Goal: Transaction & Acquisition: Purchase product/service

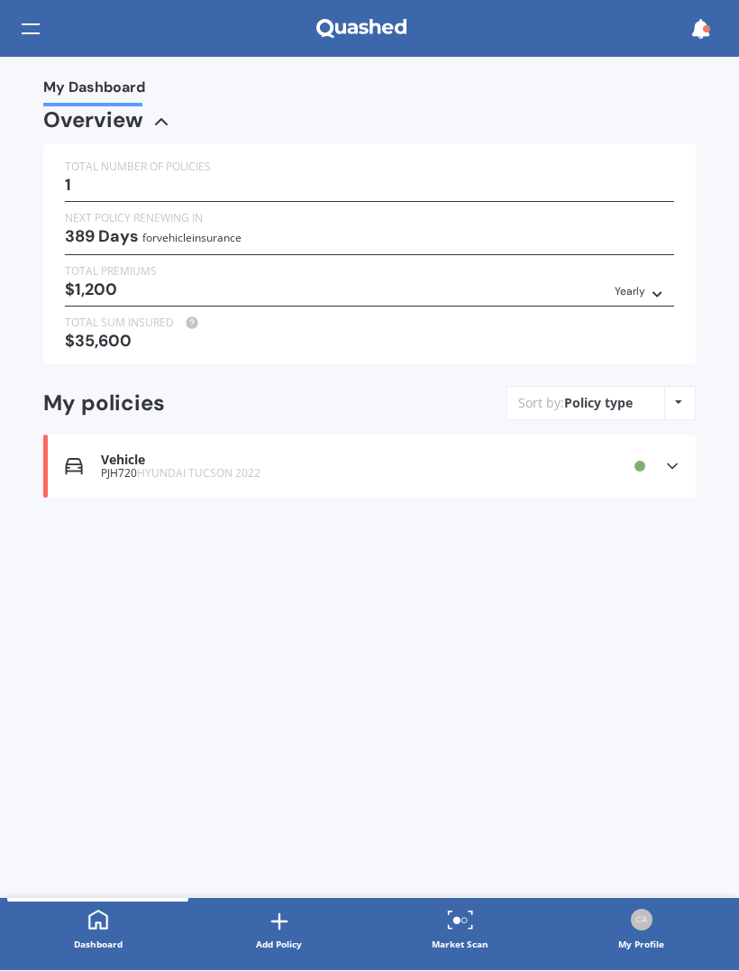
click at [462, 936] on div "Market Scan" at bounding box center [460, 945] width 57 height 18
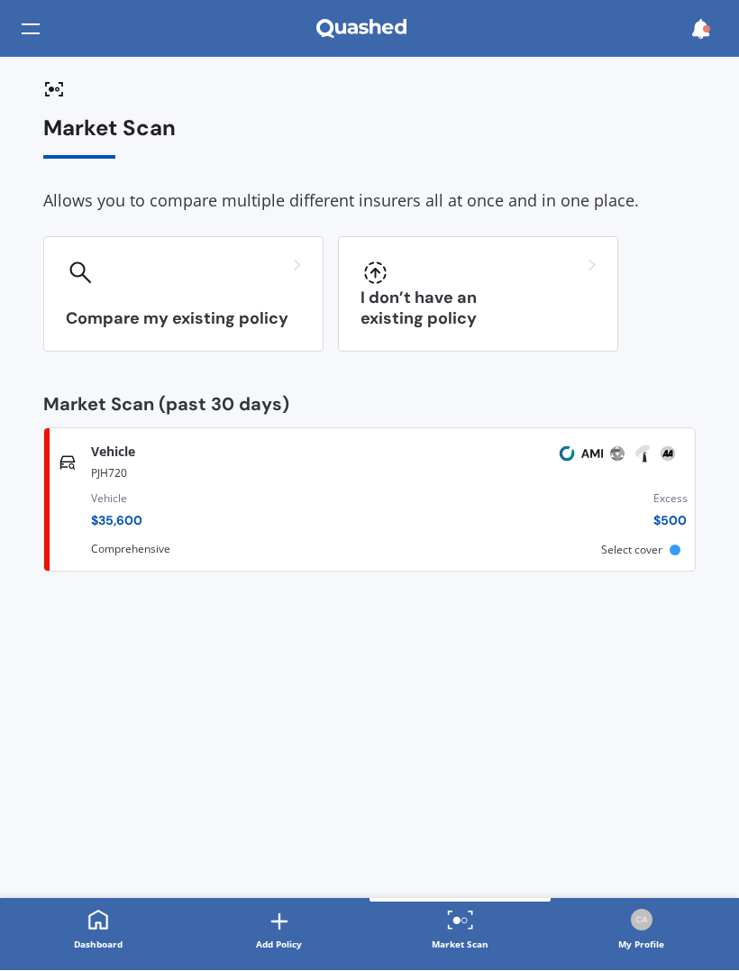
click at [248, 297] on div "Compare my existing policy" at bounding box center [183, 294] width 280 height 115
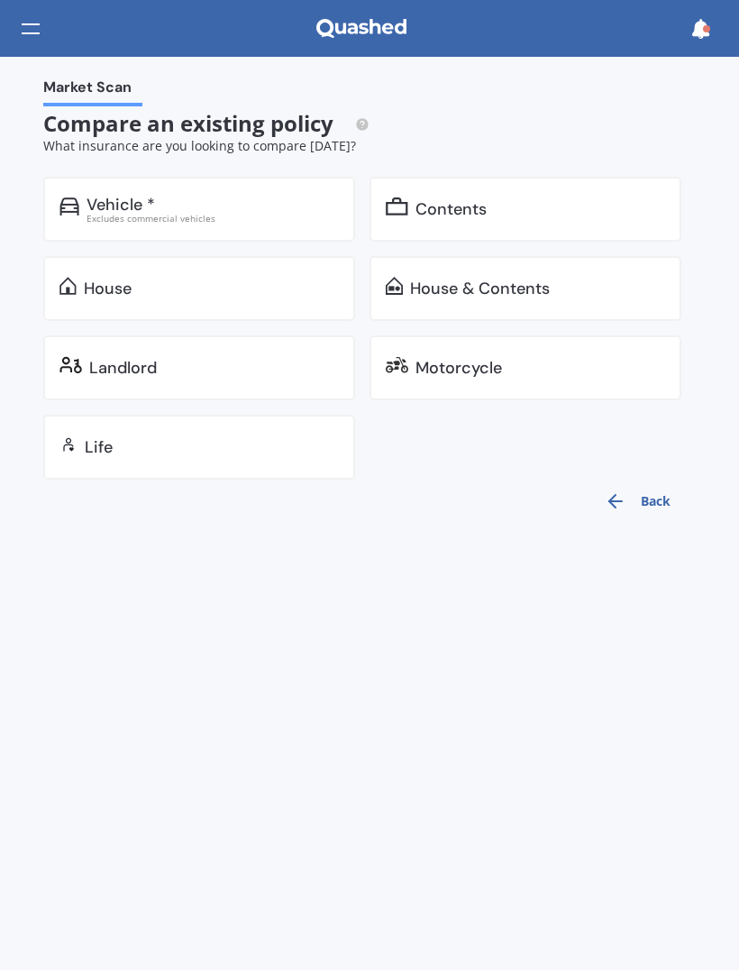
click at [282, 214] on div "Excludes commercial vehicles" at bounding box center [213, 218] width 252 height 9
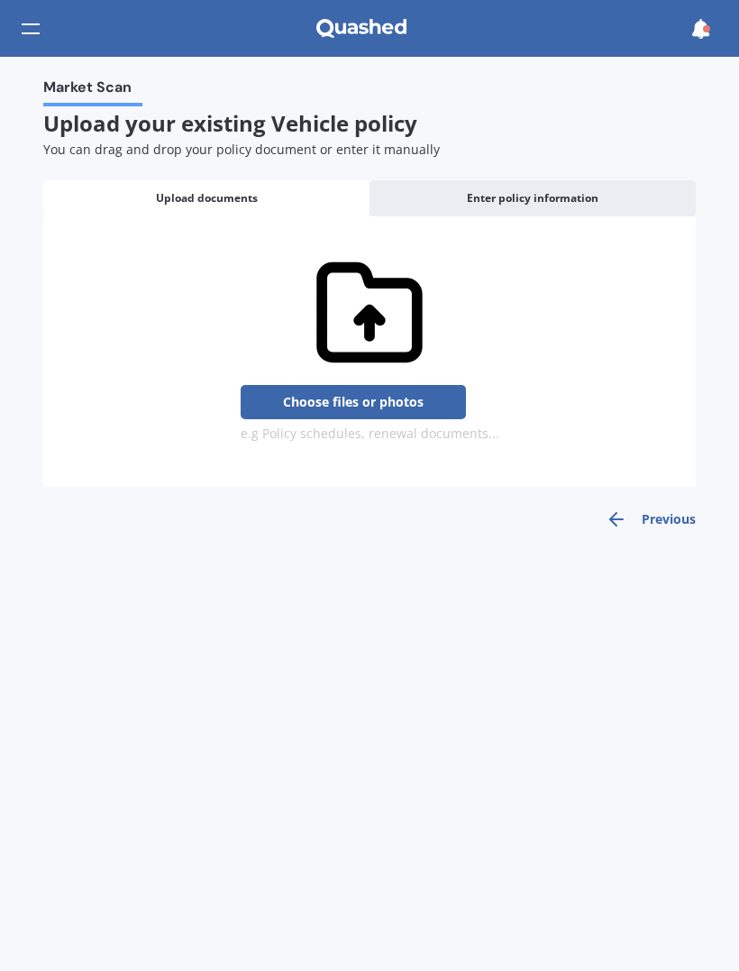
click at [407, 386] on button "Choose files or photos" at bounding box center [353, 403] width 225 height 34
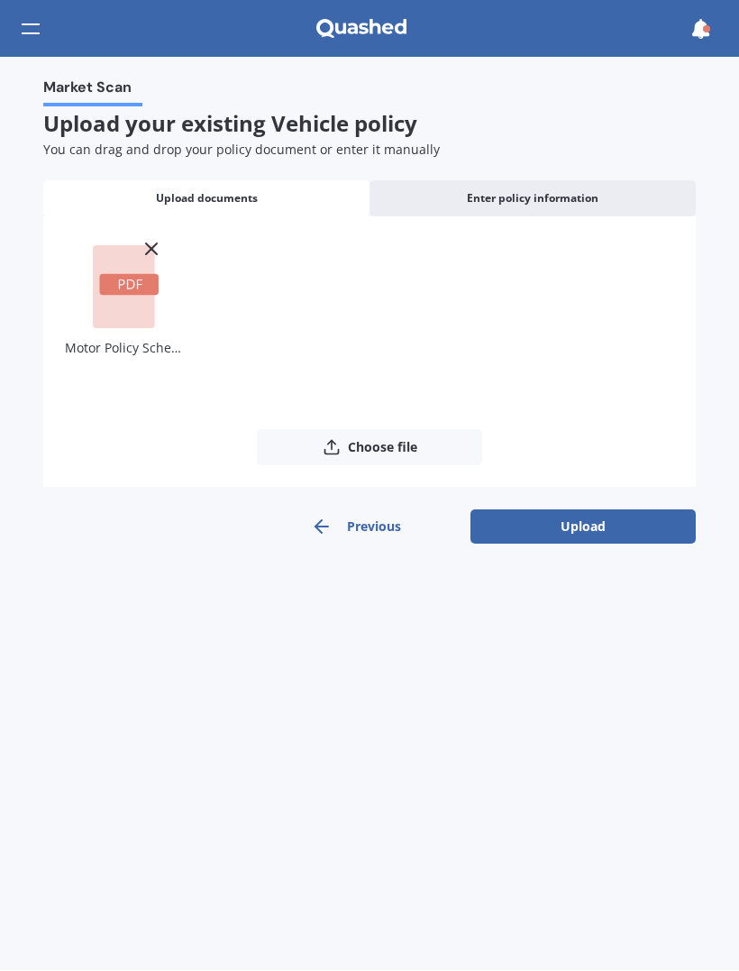
click at [602, 523] on button "Upload" at bounding box center [582, 527] width 225 height 34
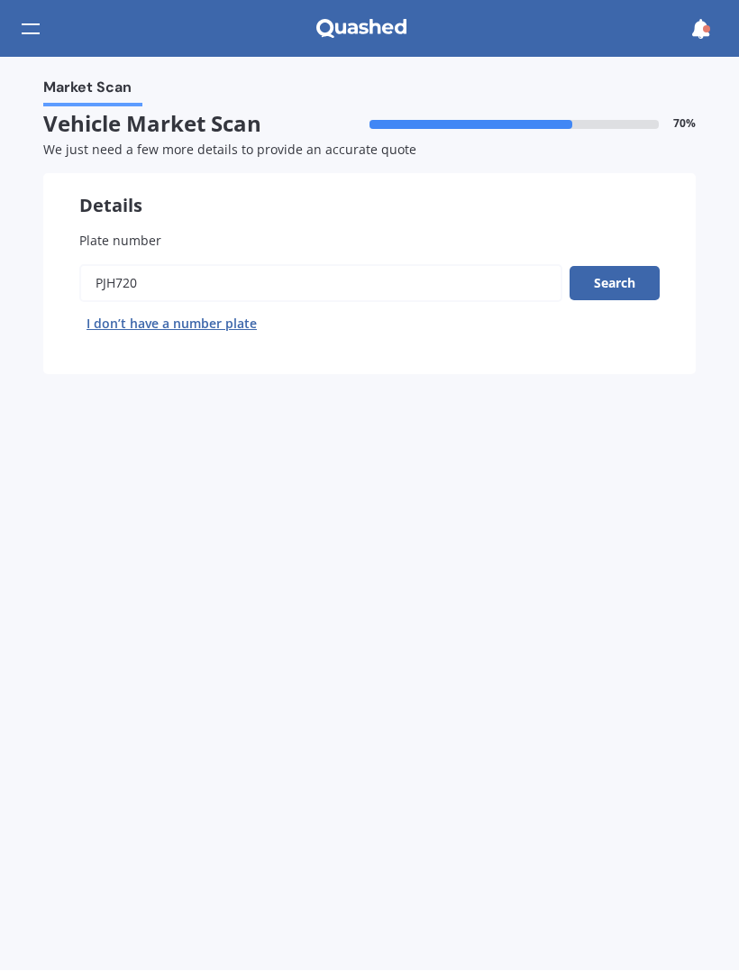
click at [622, 276] on button "Search" at bounding box center [615, 284] width 90 height 34
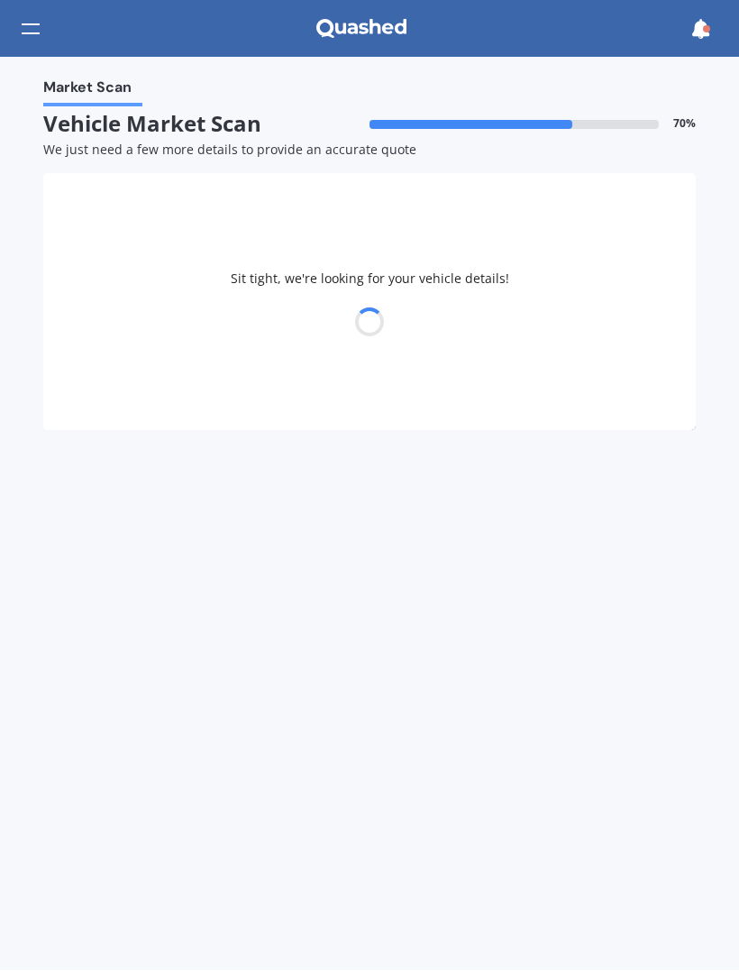
select select "HYUNDAI"
select select "[GEOGRAPHIC_DATA]"
select select "02"
select select "07"
select select "1957"
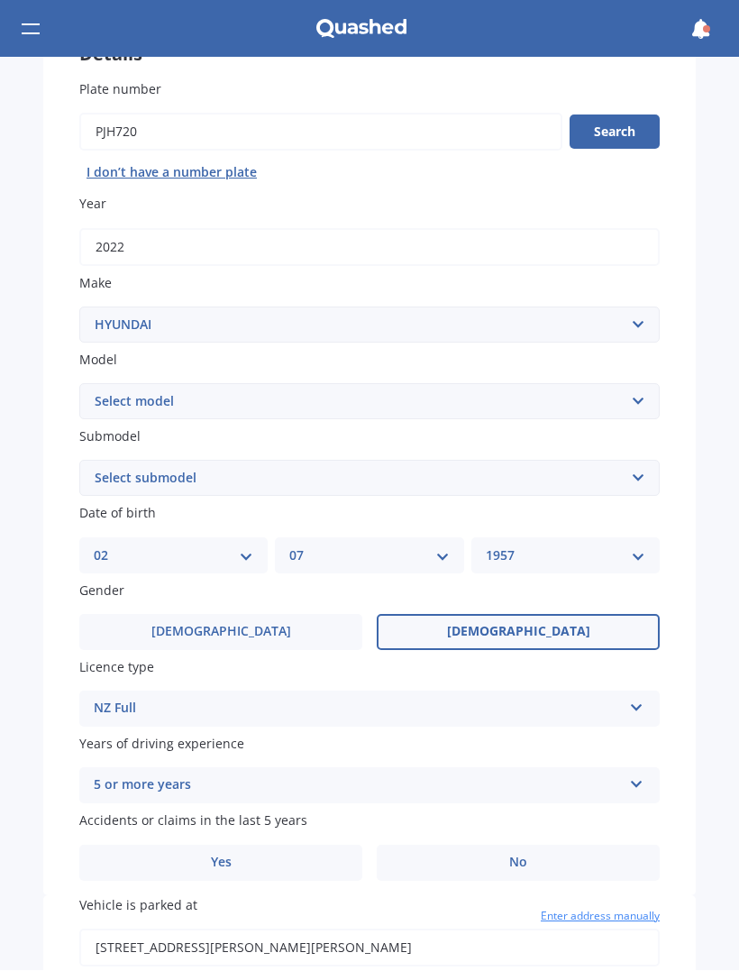
scroll to position [160, 0]
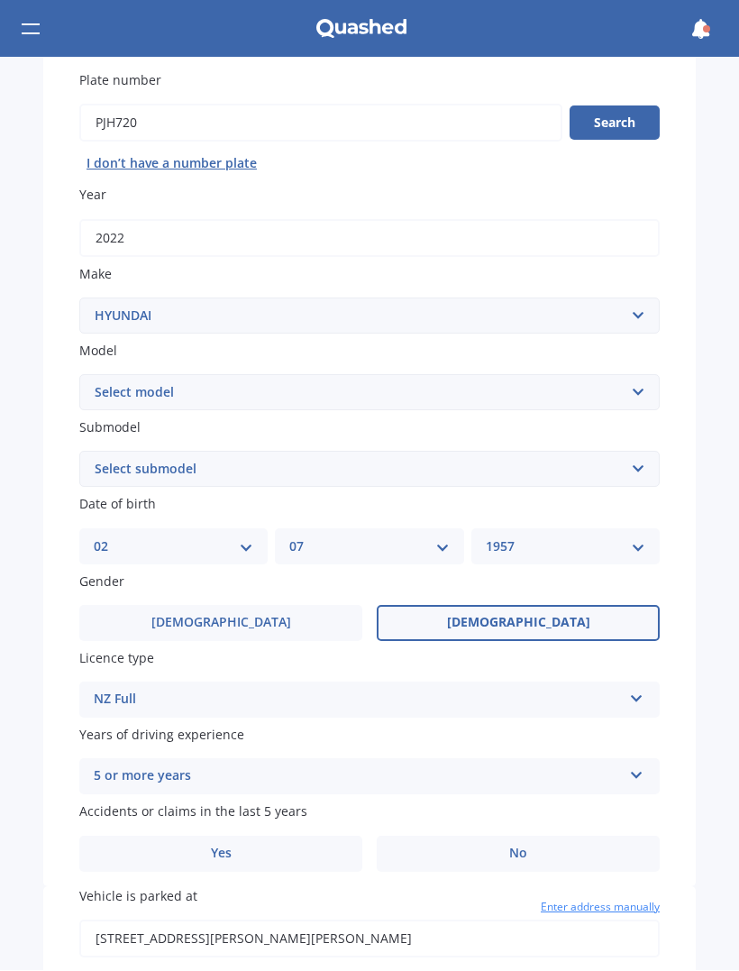
click at [643, 464] on select "Select submodel 1.6 Turbo Elite 2.0 4WD CRDi Turbo Diesel A4 2.0 4WD Petrol A4 …" at bounding box center [369, 470] width 580 height 36
select select "1.6 TURBO ELITE"
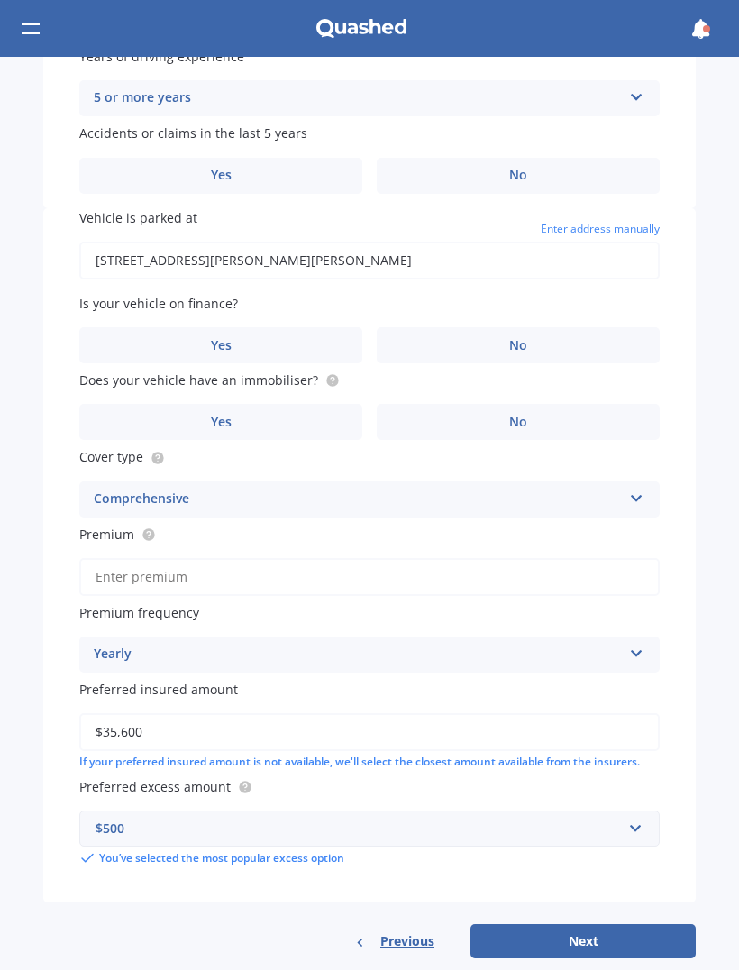
scroll to position [836, 0]
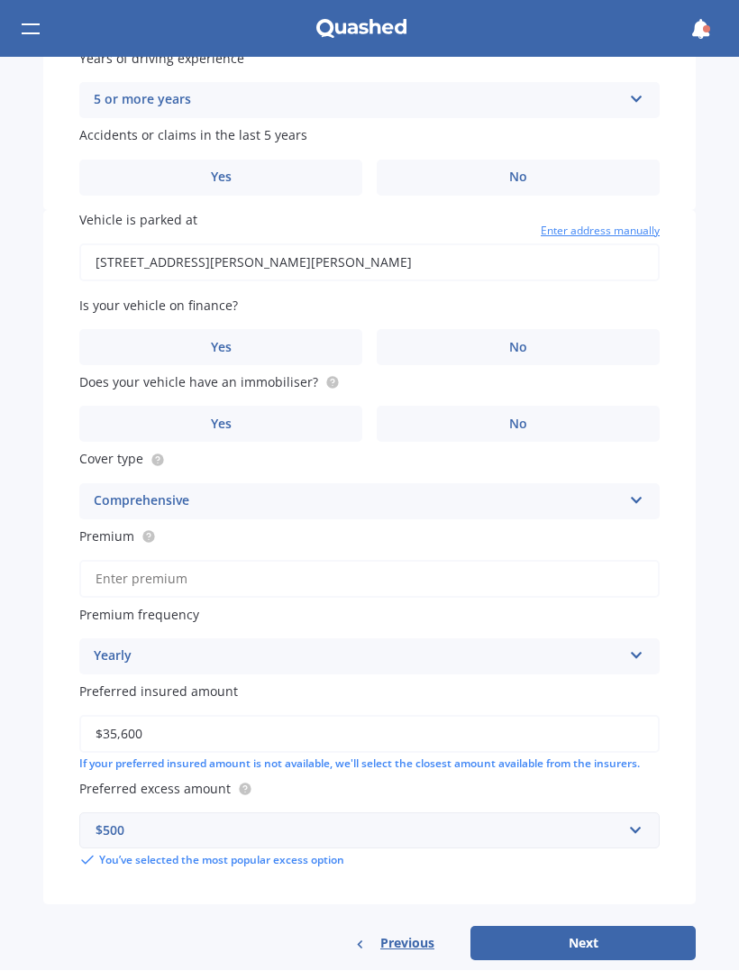
click at [531, 330] on label "No" at bounding box center [518, 348] width 283 height 36
click at [0, 0] on input "No" at bounding box center [0, 0] width 0 height 0
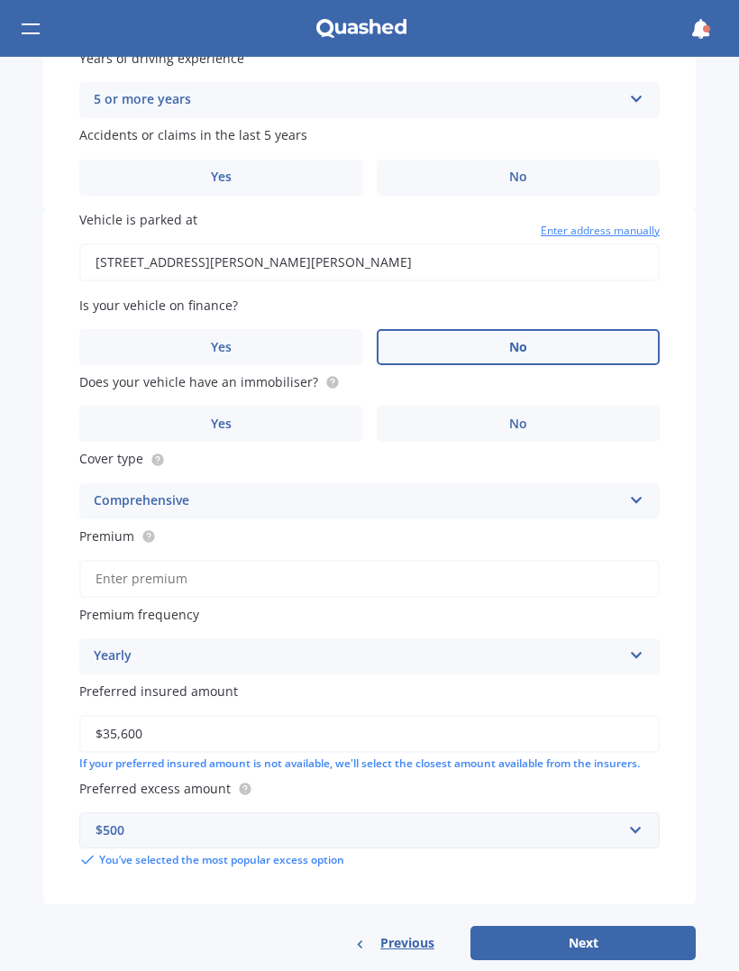
click at [537, 406] on label "No" at bounding box center [518, 424] width 283 height 36
click at [0, 0] on input "No" at bounding box center [0, 0] width 0 height 0
click at [406, 574] on input "Premium" at bounding box center [369, 580] width 580 height 38
type input "$1,100.00"
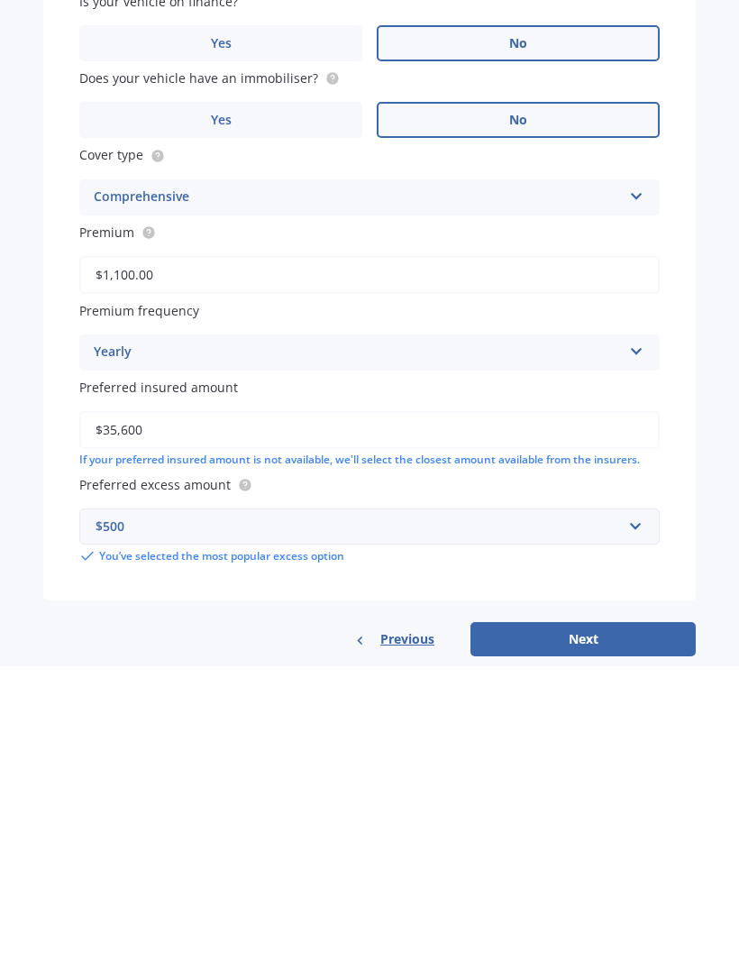
scroll to position [0, 0]
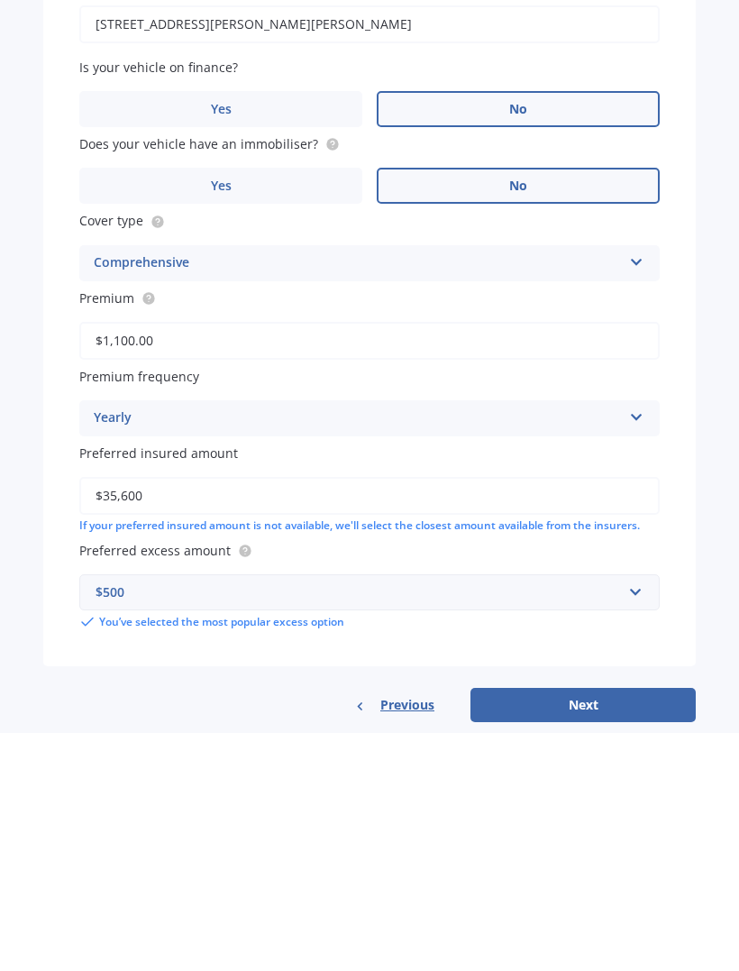
click at [589, 926] on button "Next" at bounding box center [582, 943] width 225 height 34
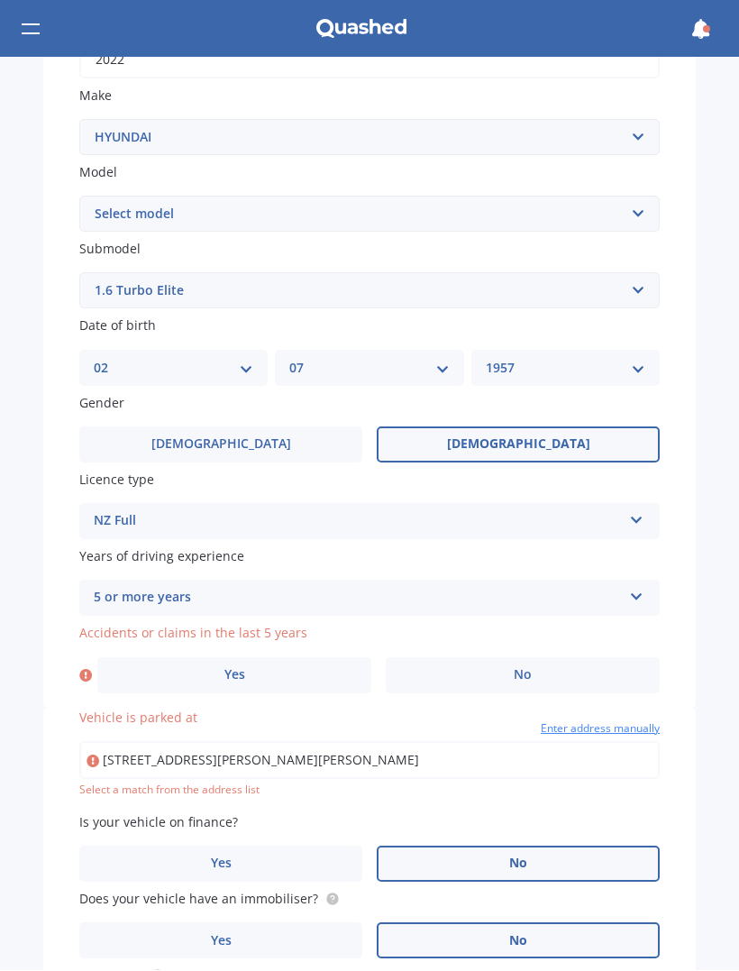
scroll to position [343, 0]
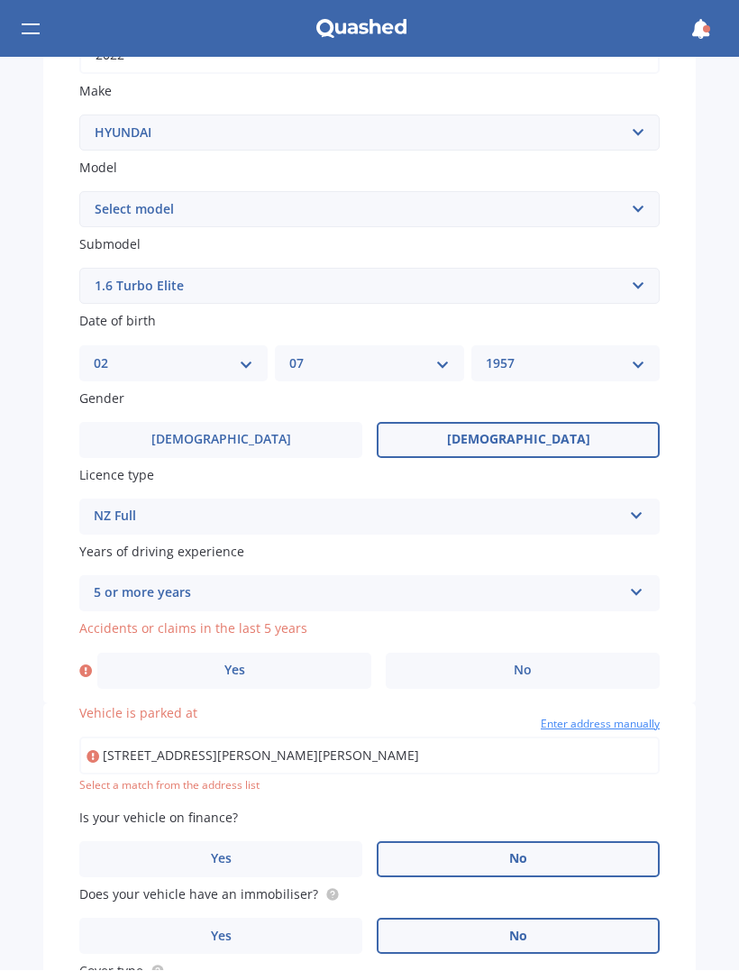
click at [529, 663] on span "No" at bounding box center [523, 670] width 18 height 15
click at [0, 0] on input "No" at bounding box center [0, 0] width 0 height 0
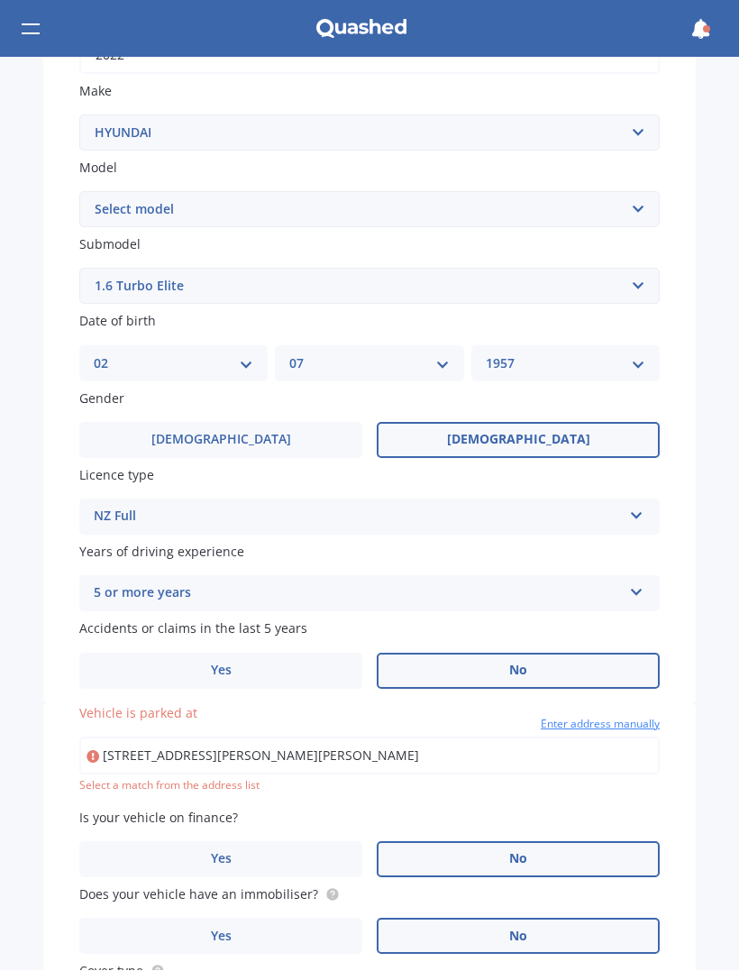
type input "[STREET_ADDRESS][PERSON_NAME][PERSON_NAME]"
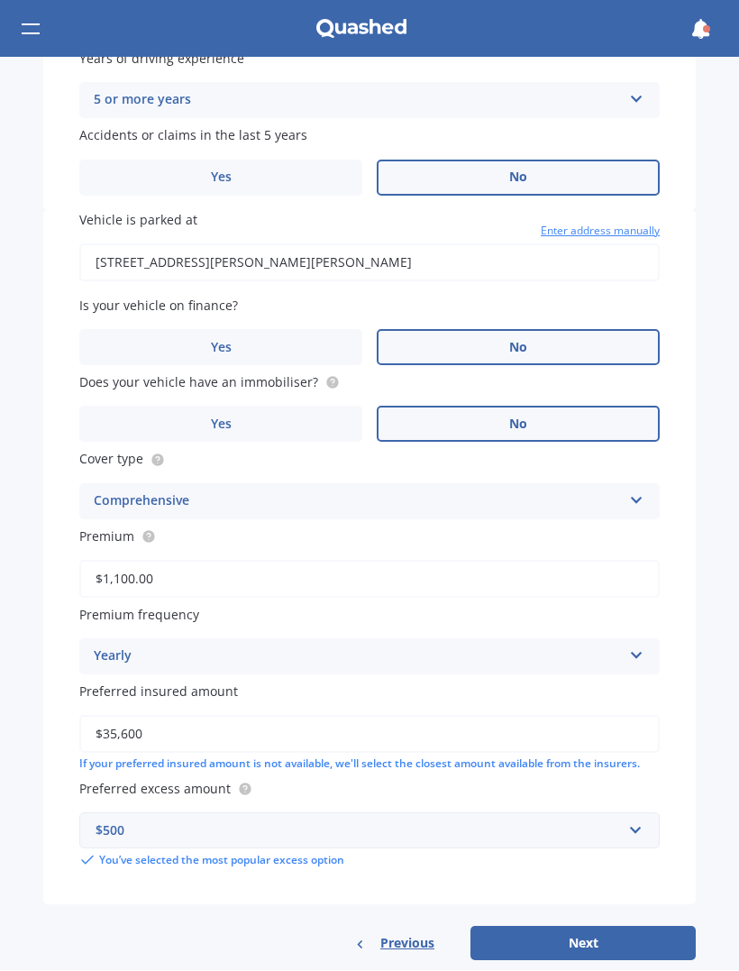
click at [605, 926] on button "Next" at bounding box center [582, 943] width 225 height 34
select select "02"
select select "07"
select select "1957"
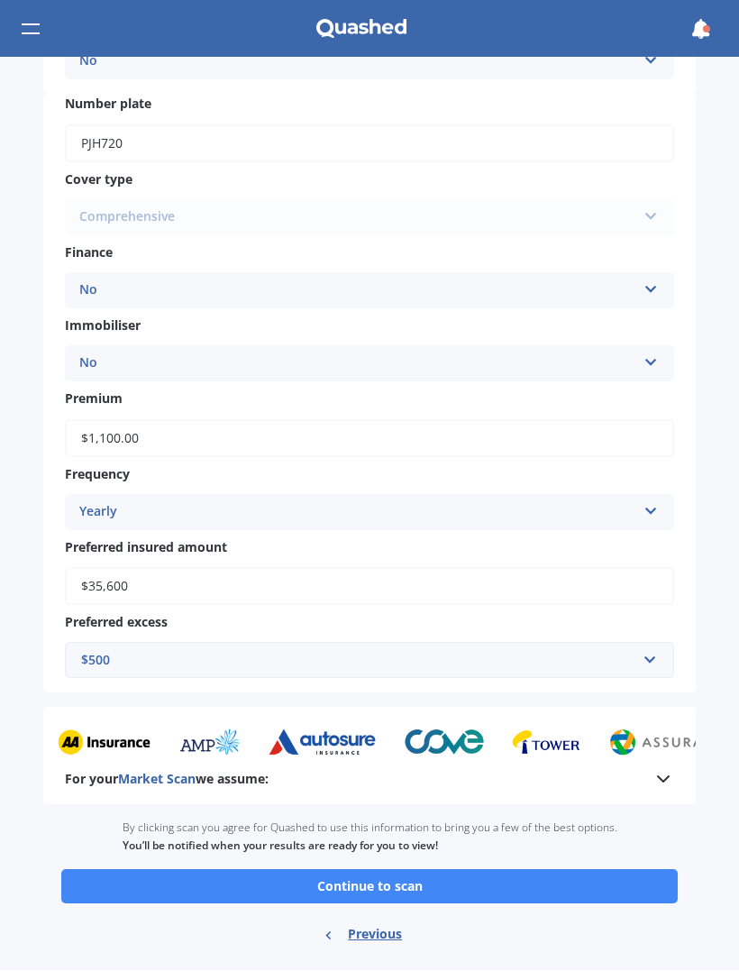
scroll to position [567, 0]
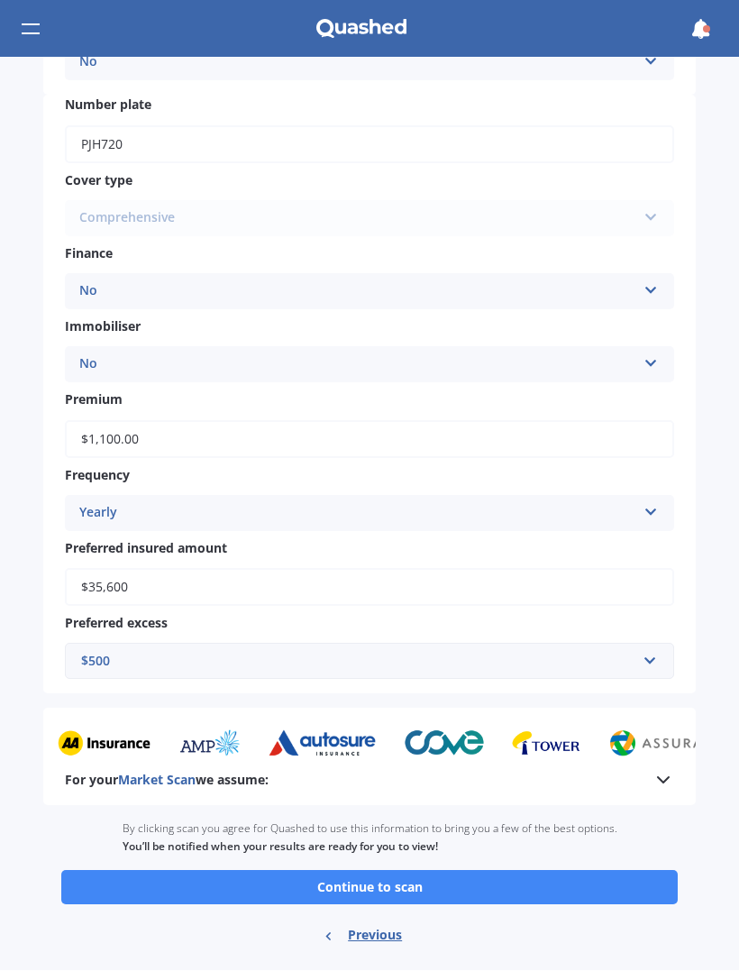
click at [467, 871] on button "Continue to scan" at bounding box center [369, 888] width 616 height 34
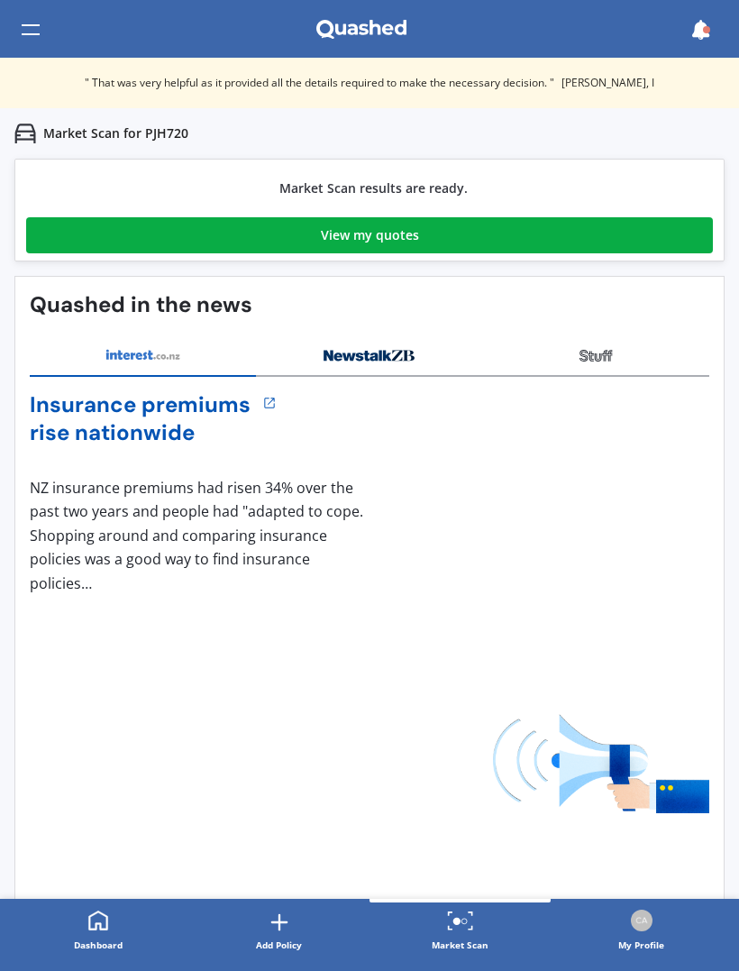
click at [461, 233] on link "View my quotes" at bounding box center [369, 235] width 687 height 36
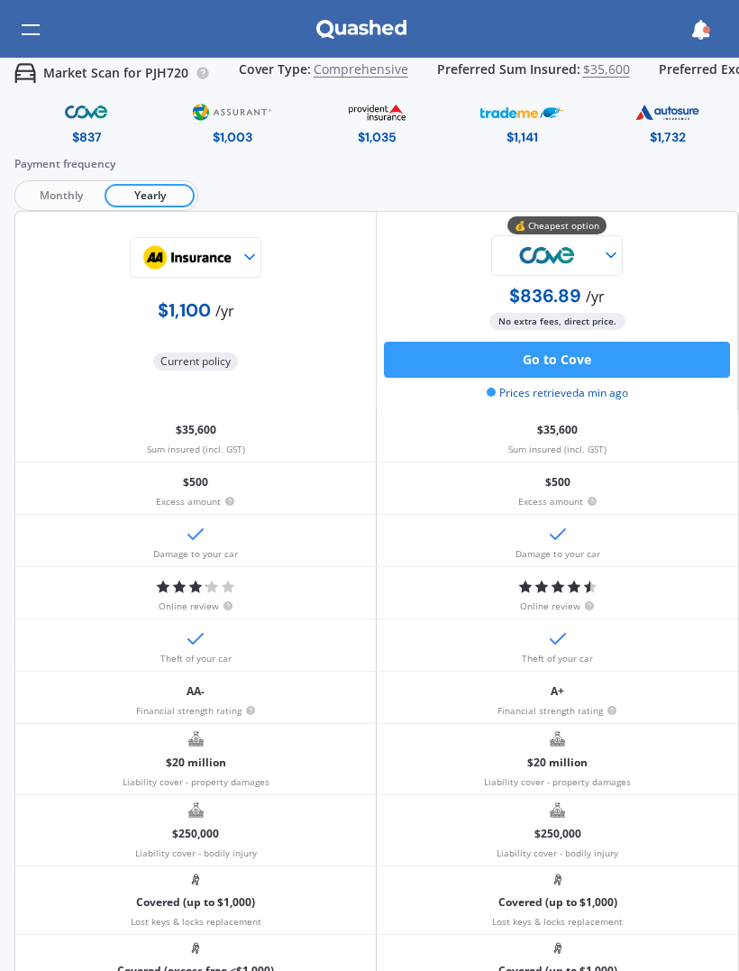
click at [626, 259] on div at bounding box center [557, 255] width 346 height 41
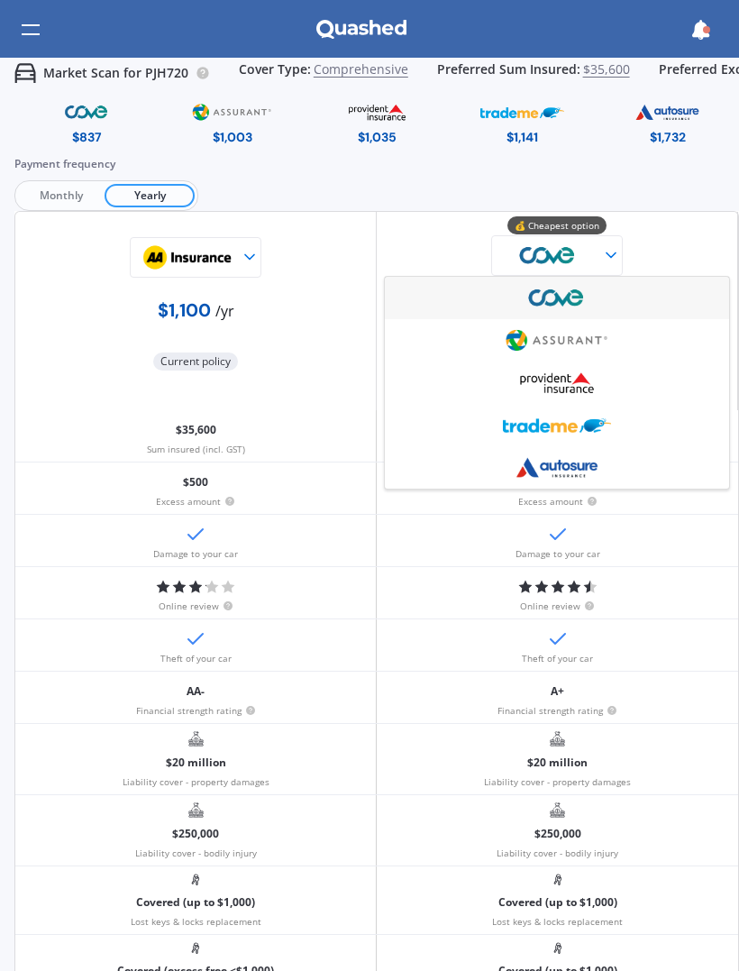
click at [698, 552] on div "Damage to your car" at bounding box center [557, 540] width 361 height 51
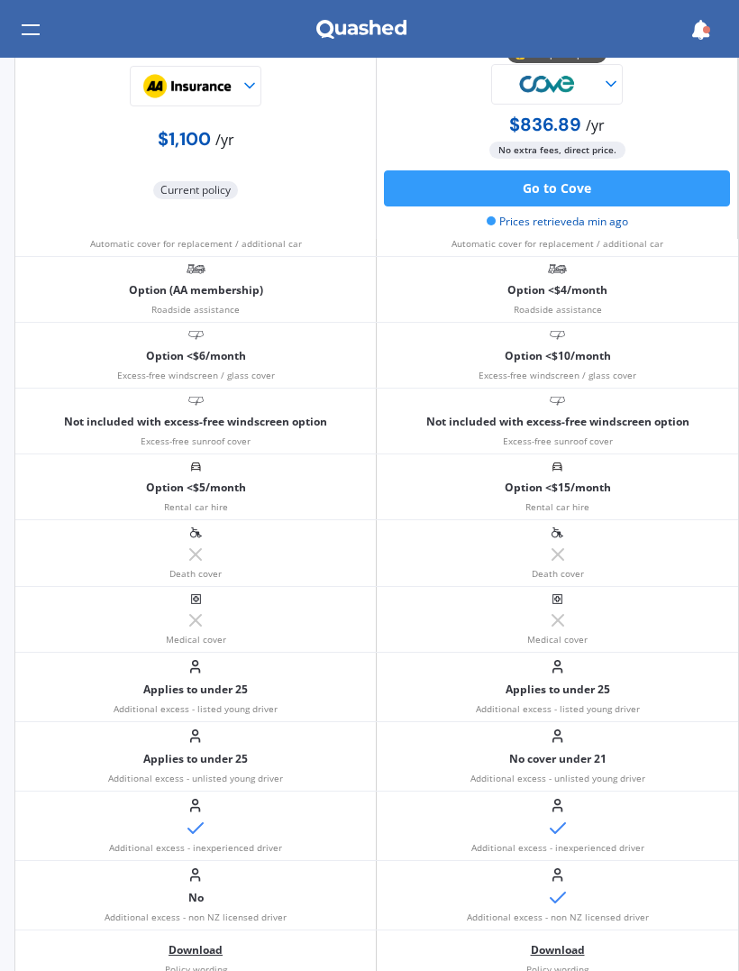
scroll to position [1216, 0]
click at [695, 591] on div "Medical cover" at bounding box center [557, 619] width 361 height 65
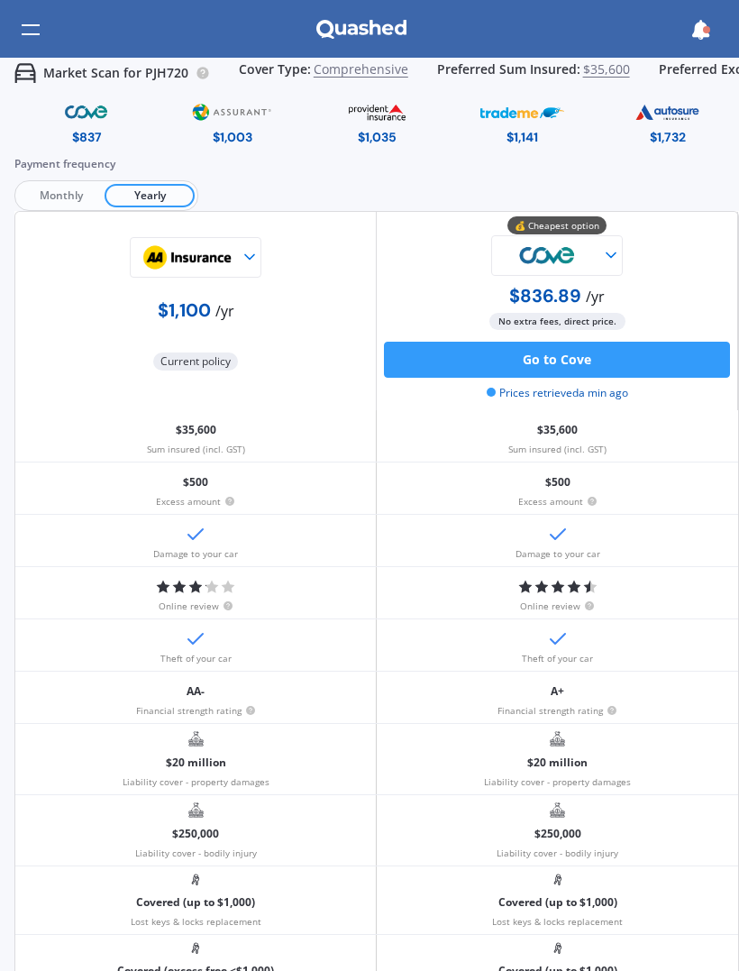
scroll to position [0, 0]
click at [629, 351] on button "Go to Cove" at bounding box center [557, 360] width 346 height 36
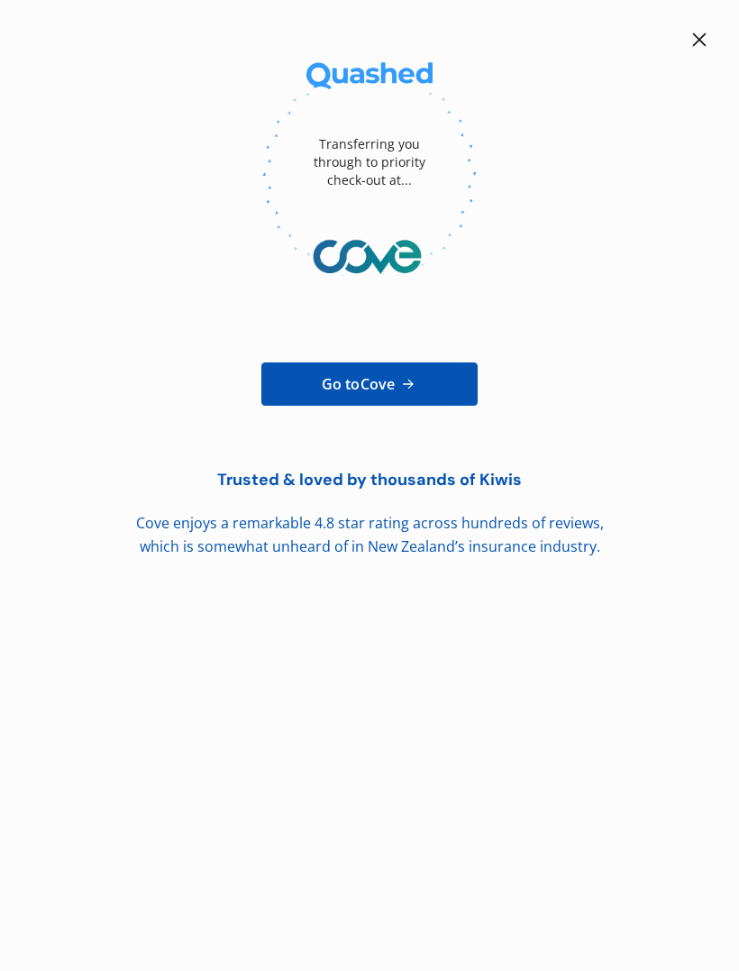
click at [450, 372] on link "Go to Cove" at bounding box center [369, 383] width 216 height 43
